Goal: Information Seeking & Learning: Learn about a topic

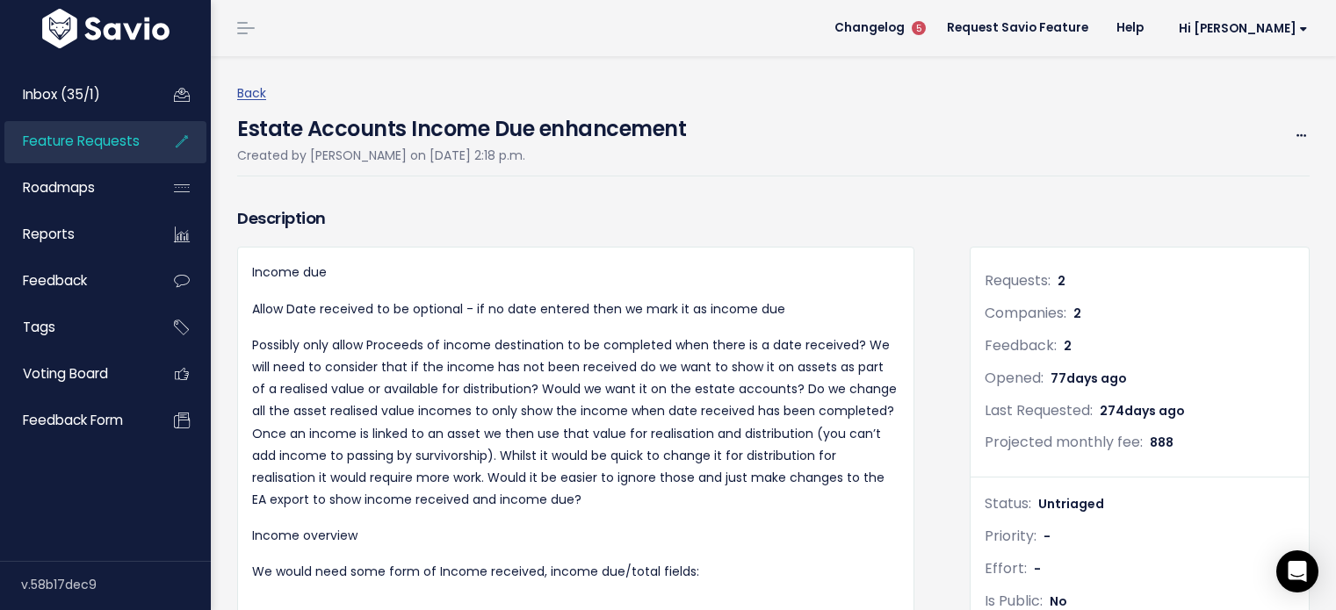
scroll to position [2292, 0]
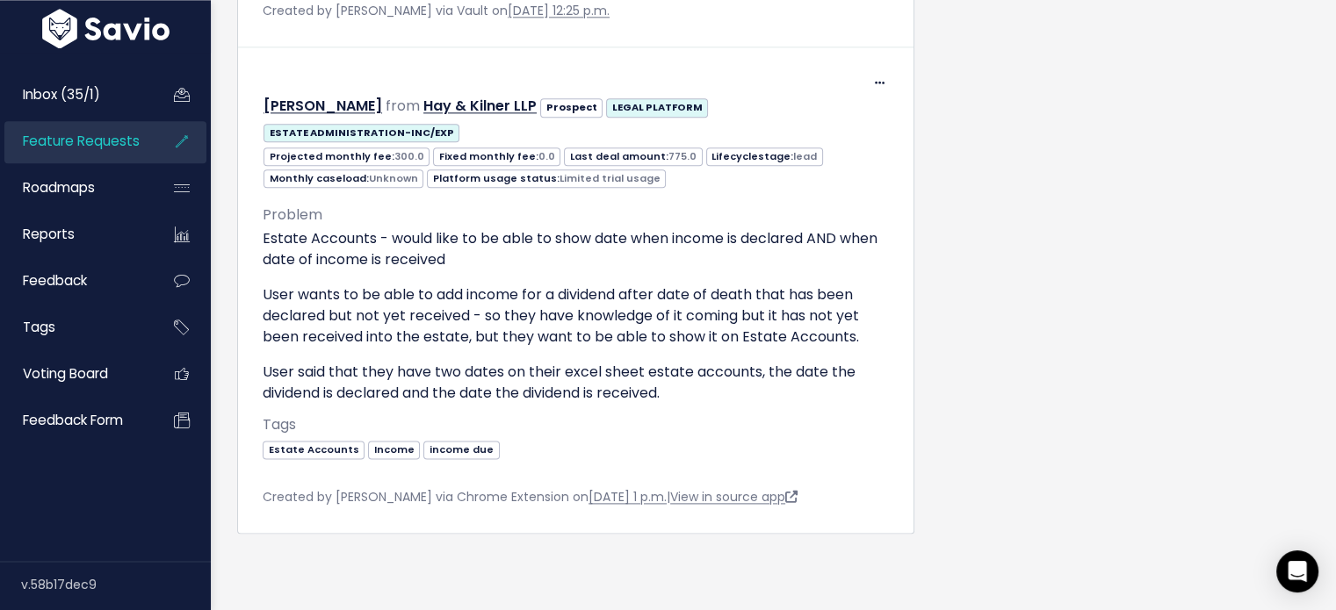
drag, startPoint x: 0, startPoint y: 0, endPoint x: 102, endPoint y: 145, distance: 177.1
click at [102, 145] on span "Feature Requests" at bounding box center [81, 141] width 117 height 18
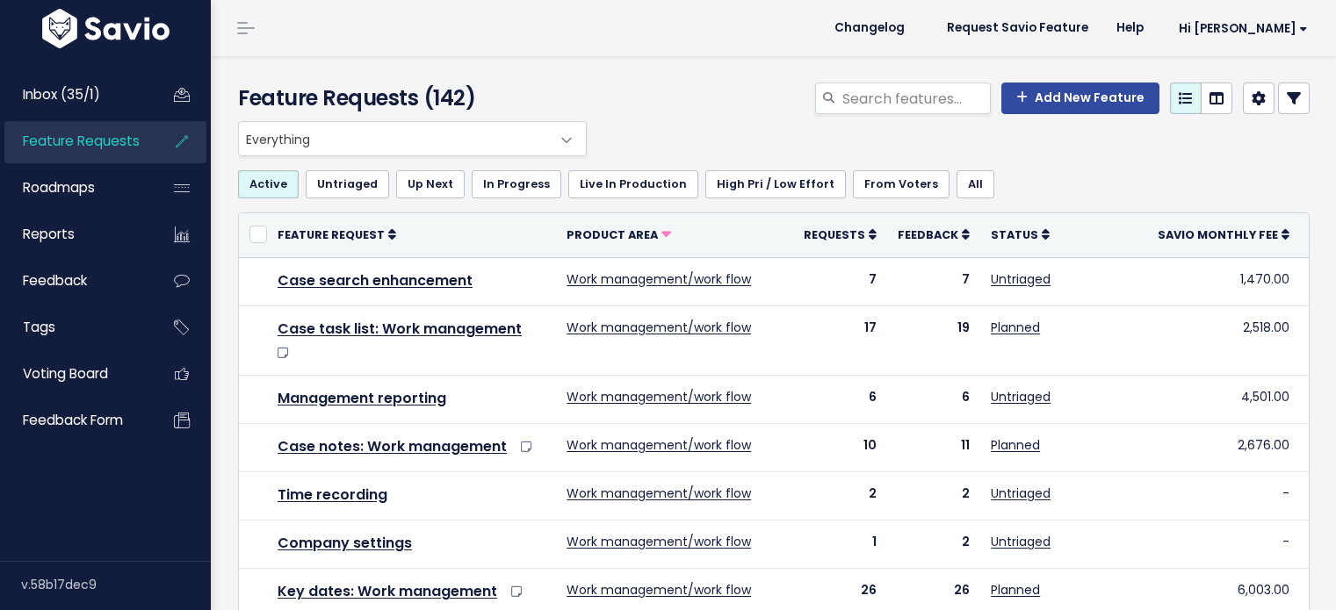
select select
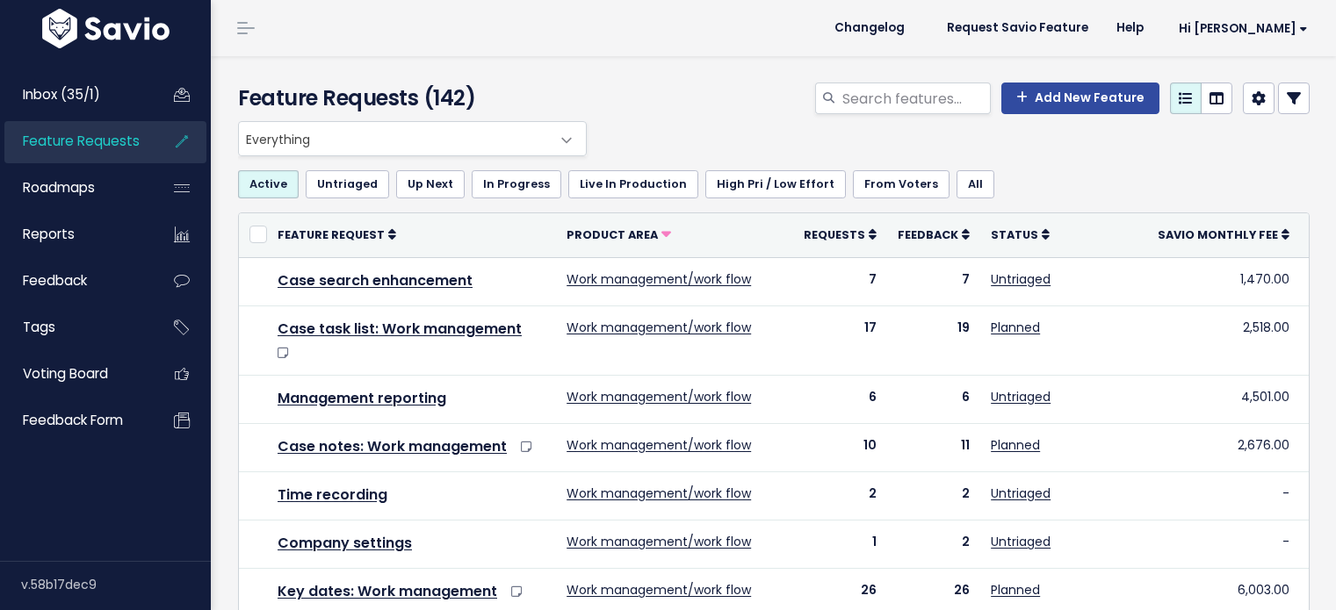
select select
click at [1287, 94] on icon at bounding box center [1294, 98] width 14 height 14
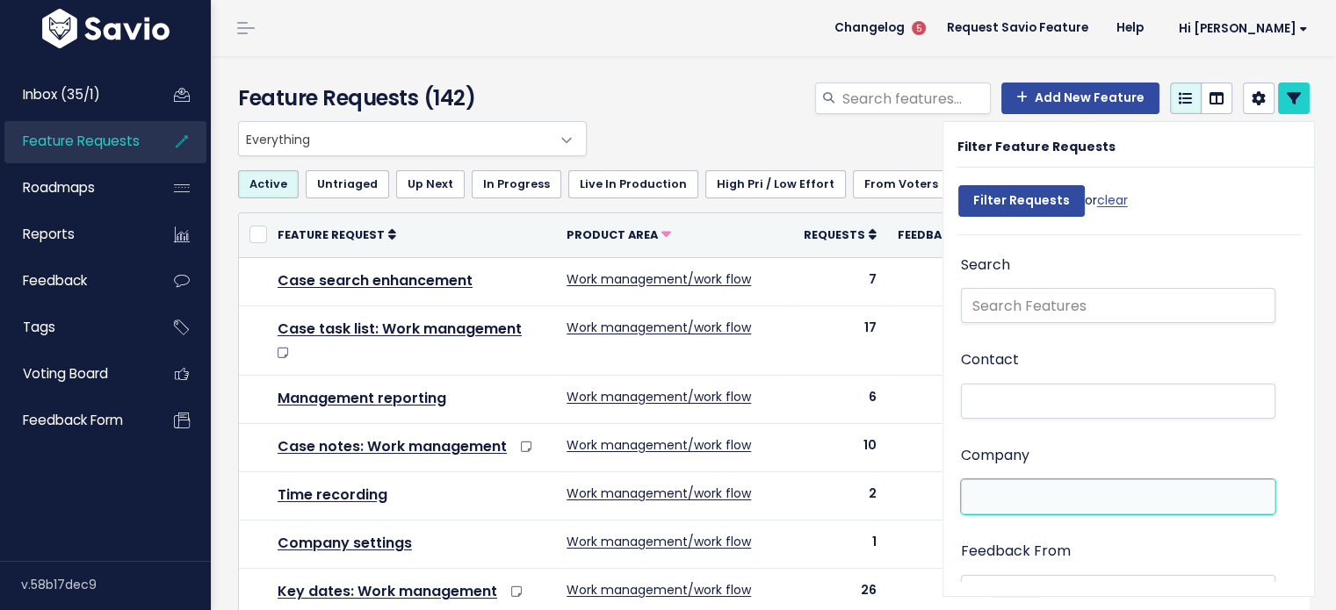
click at [1078, 501] on li at bounding box center [1114, 497] width 296 height 22
type input "taylor emme"
click at [1042, 506] on ul at bounding box center [1118, 496] width 313 height 33
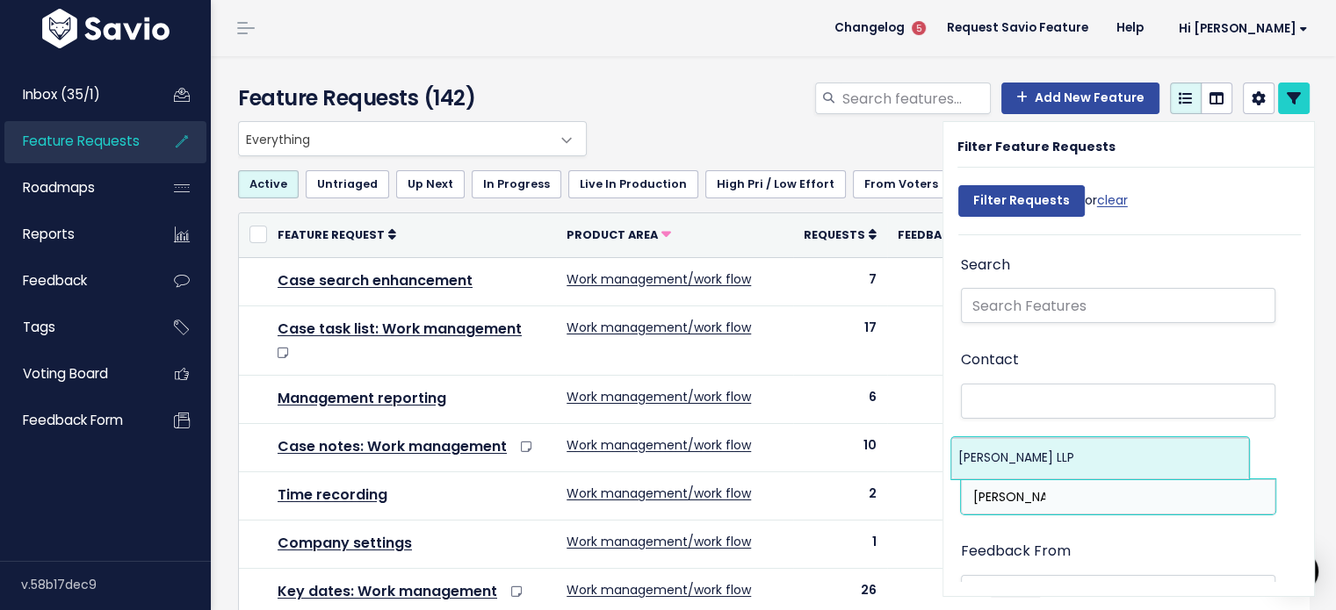
type input "taylor e"
select select "6536798"
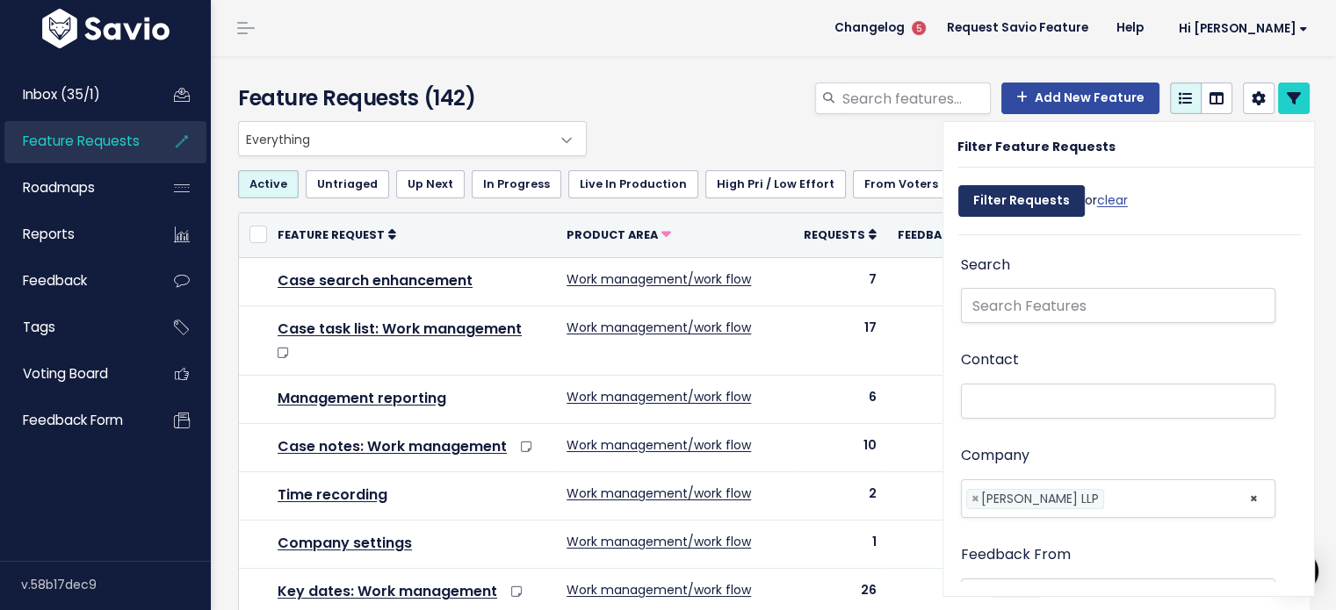
click at [987, 206] on input "Filter Requests" at bounding box center [1021, 201] width 126 height 32
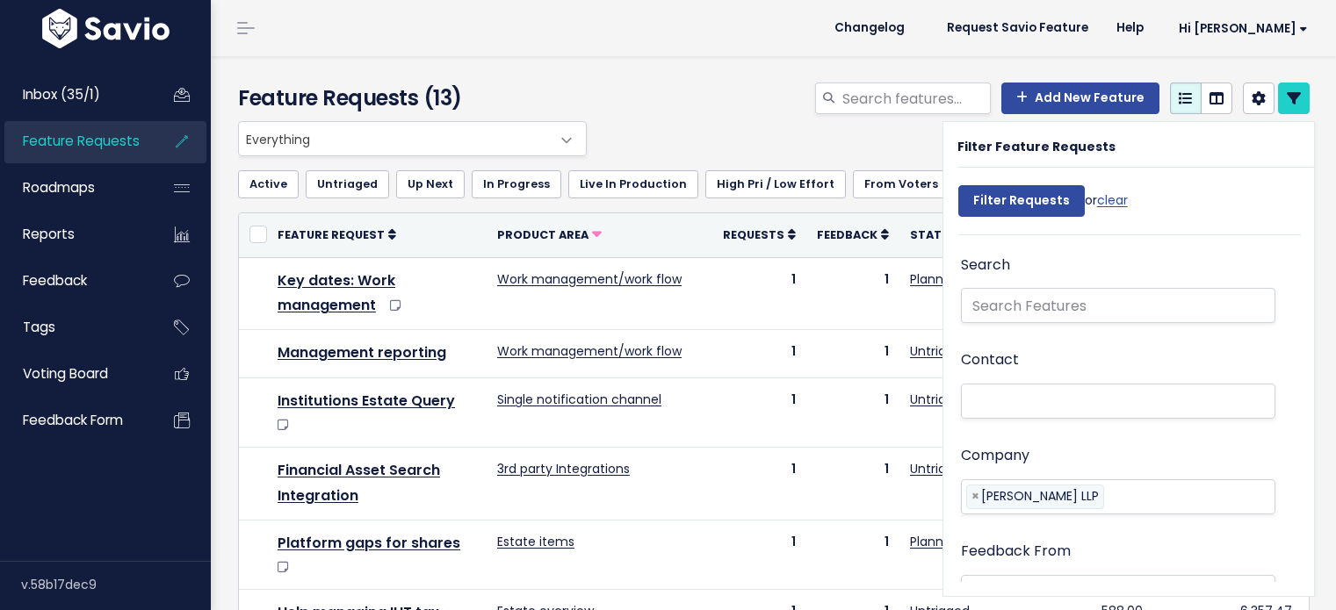
select select
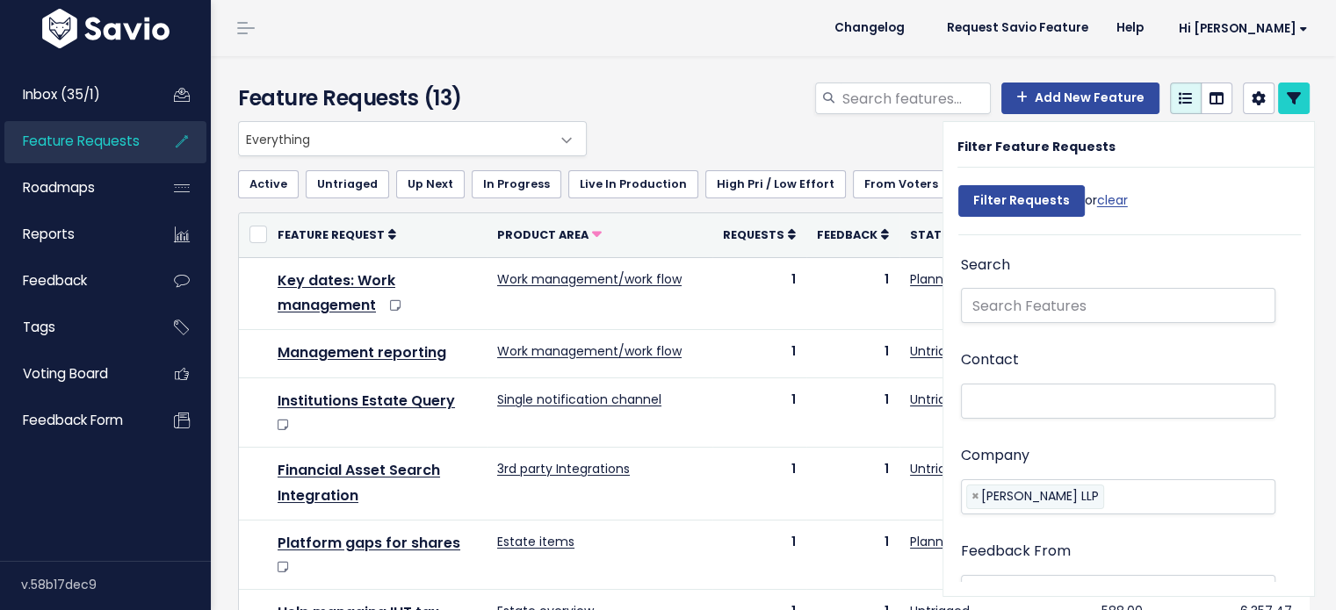
select select
click at [1289, 97] on link at bounding box center [1294, 99] width 32 height 32
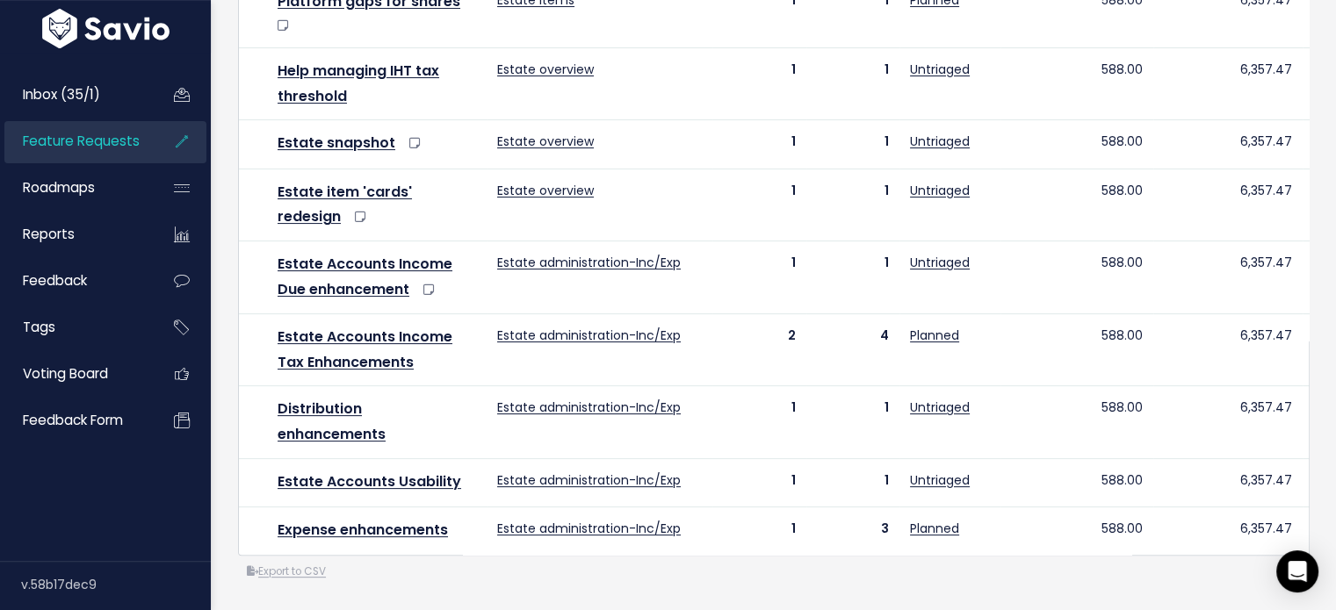
scroll to position [552, 0]
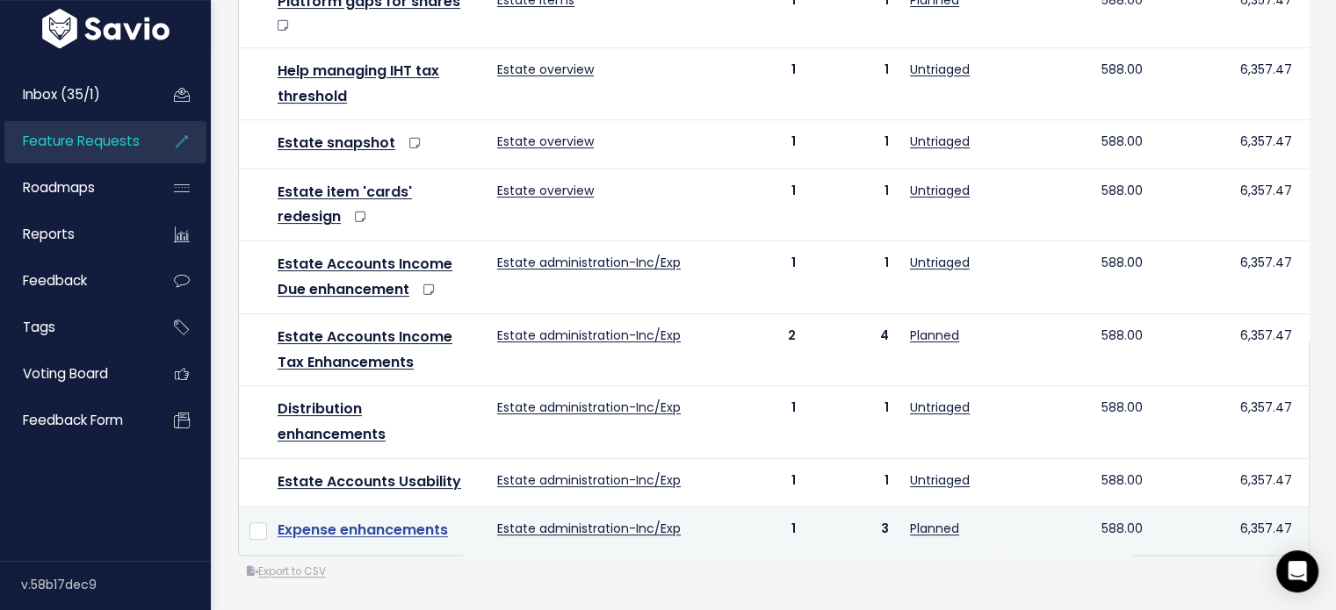
click at [370, 520] on link "Expense enhancements" at bounding box center [363, 530] width 170 height 20
click at [410, 520] on link "Expense enhancements" at bounding box center [363, 530] width 170 height 20
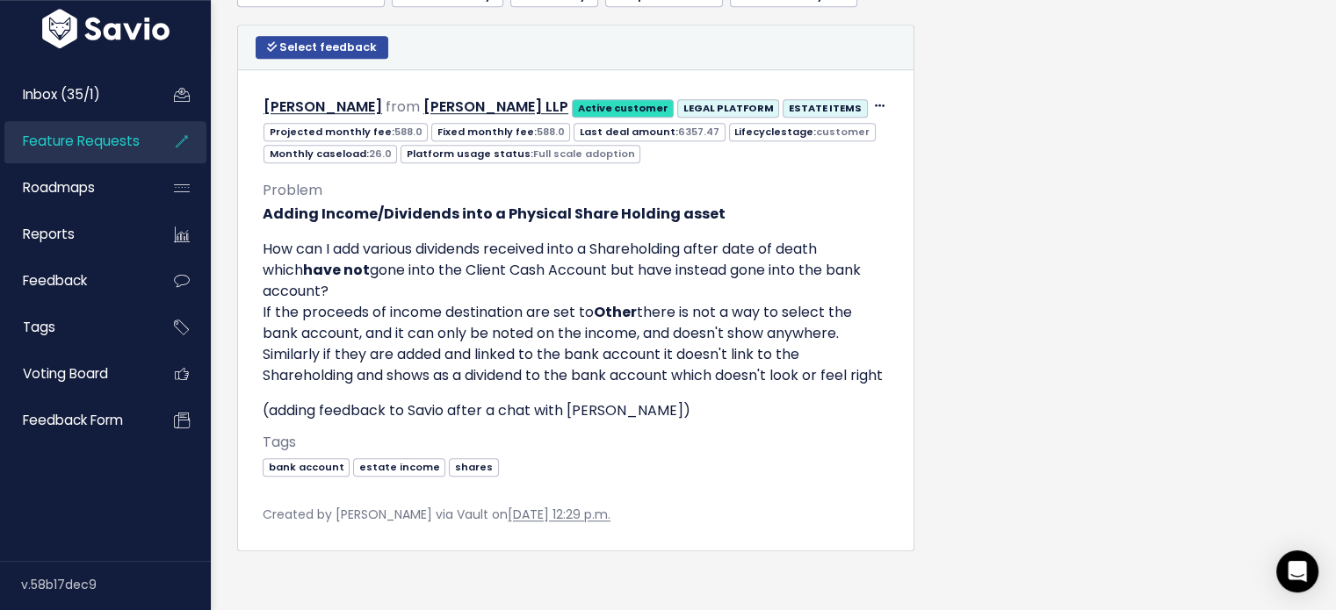
scroll to position [1085, 0]
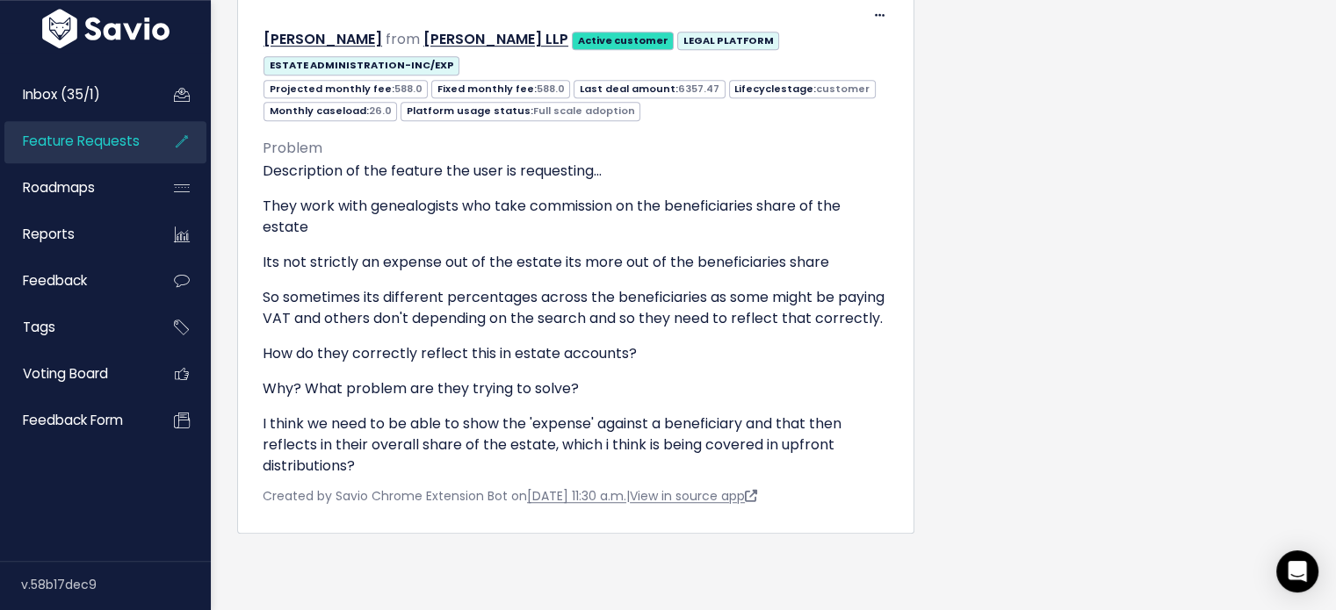
scroll to position [1110, 0]
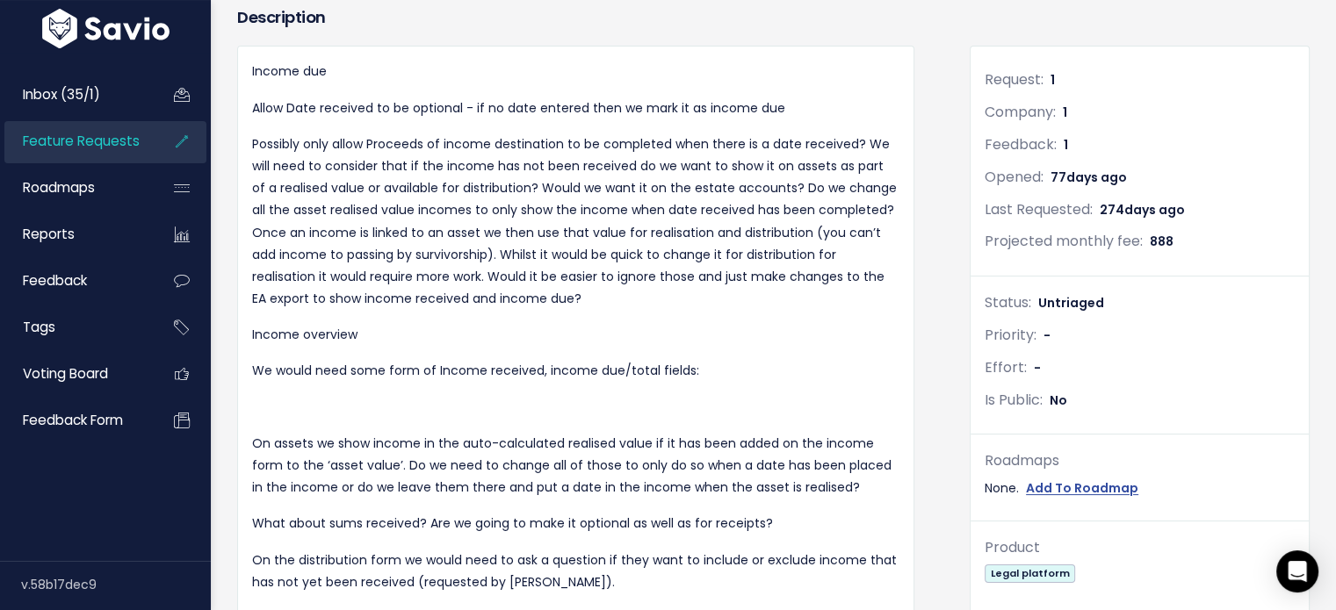
scroll to position [192, 0]
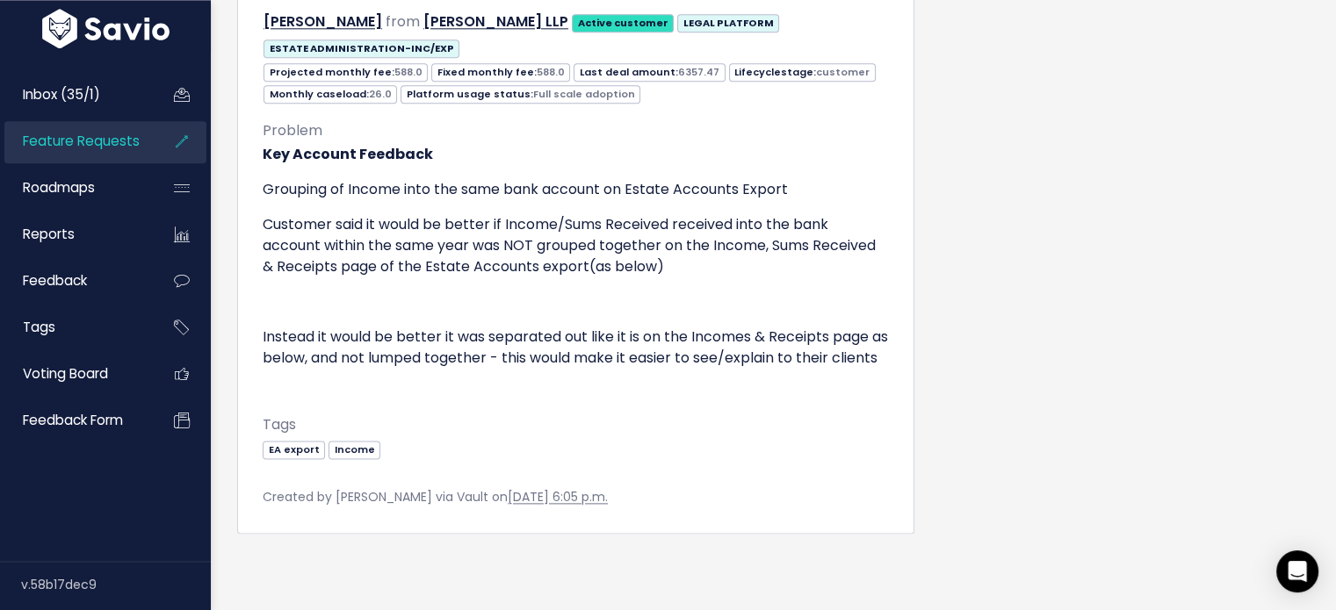
scroll to position [2822, 0]
